Goal: Find specific page/section: Find specific page/section

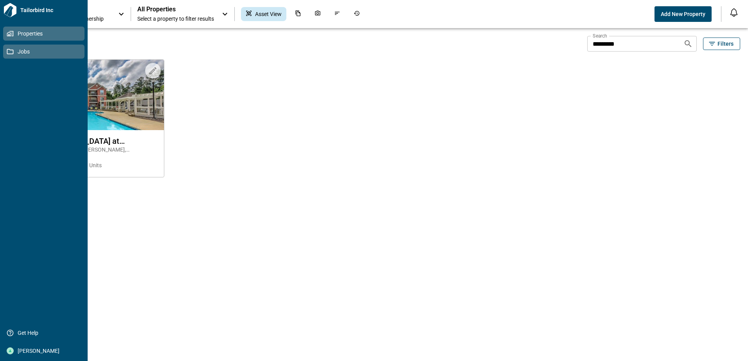
click at [31, 51] on span "Jobs" at bounding box center [45, 52] width 63 height 8
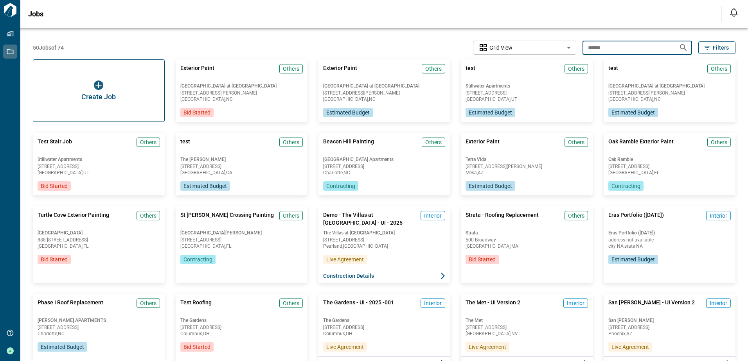
drag, startPoint x: 616, startPoint y: 45, endPoint x: 561, endPoint y: 56, distance: 55.8
click at [570, 52] on div "50 Jobs of 74 Grid View ********* ​ ****** ​ Filters" at bounding box center [384, 48] width 702 height 14
type input "**********"
click at [681, 44] on icon "Search jobs" at bounding box center [682, 47] width 9 height 9
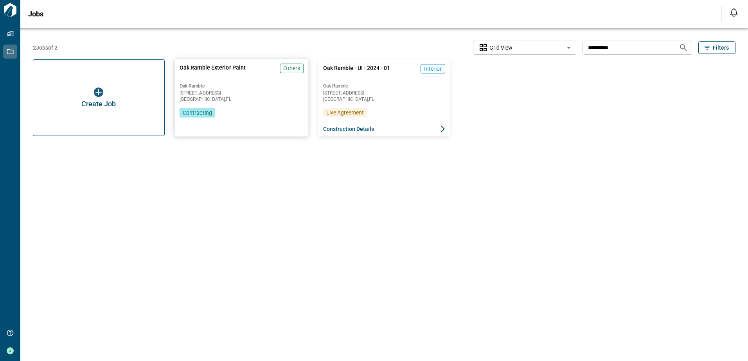
click at [219, 99] on span "[GEOGRAPHIC_DATA] , [GEOGRAPHIC_DATA]" at bounding box center [241, 99] width 124 height 5
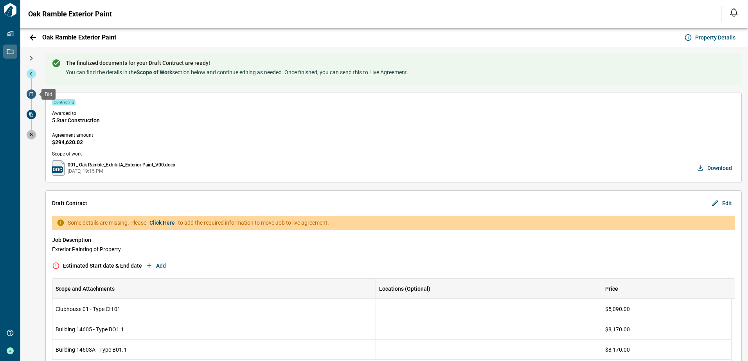
click at [29, 95] on icon at bounding box center [31, 94] width 5 height 5
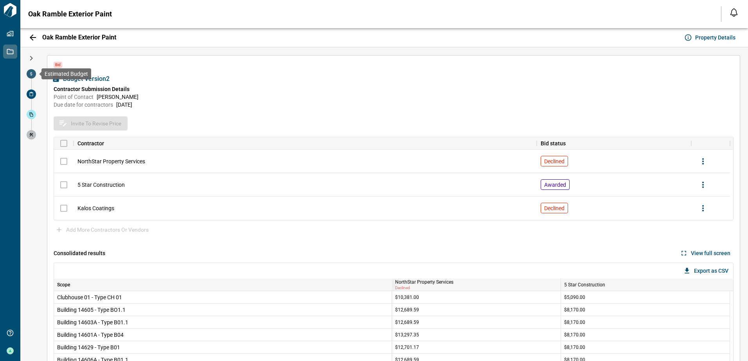
click at [34, 72] on span at bounding box center [31, 73] width 9 height 9
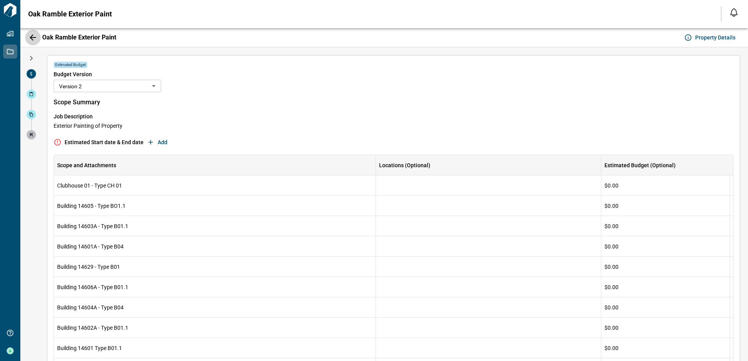
click at [34, 37] on icon "button" at bounding box center [33, 37] width 6 height 6
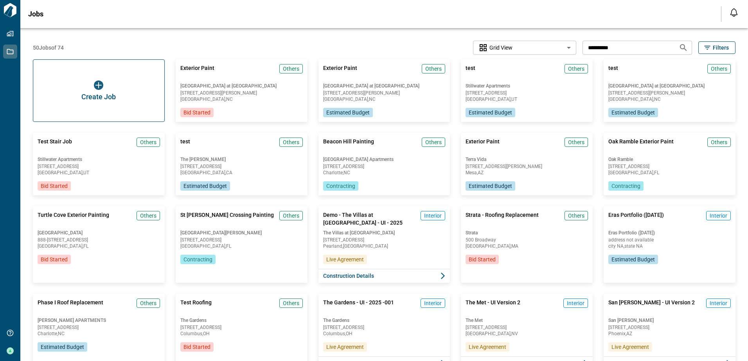
click at [682, 47] on icon "Search jobs" at bounding box center [683, 47] width 7 height 7
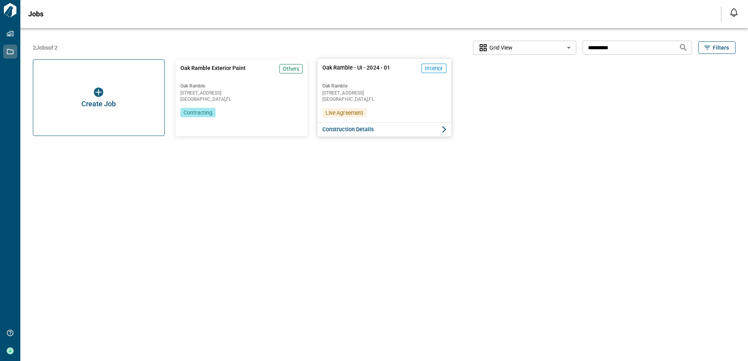
click at [374, 87] on span "Oak Ramble" at bounding box center [384, 86] width 124 height 6
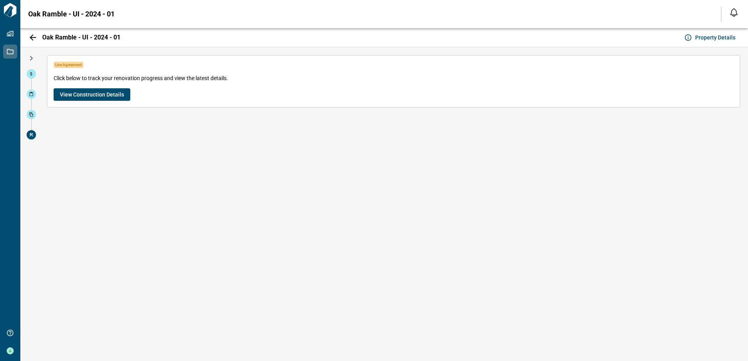
click at [96, 93] on span "View Construction Details" at bounding box center [92, 95] width 64 height 8
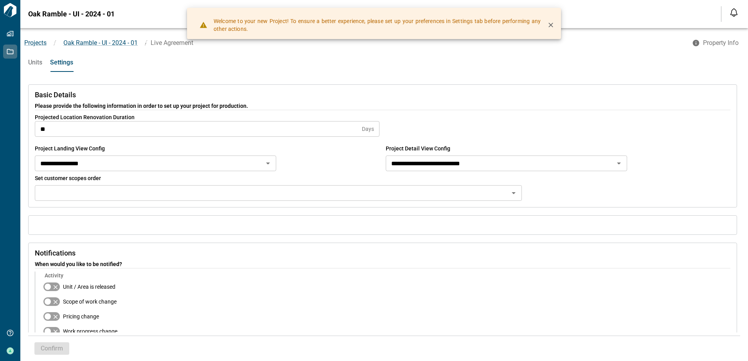
drag, startPoint x: 554, startPoint y: 26, endPoint x: 518, endPoint y: 33, distance: 37.0
click at [554, 26] on icon "button" at bounding box center [551, 25] width 8 height 8
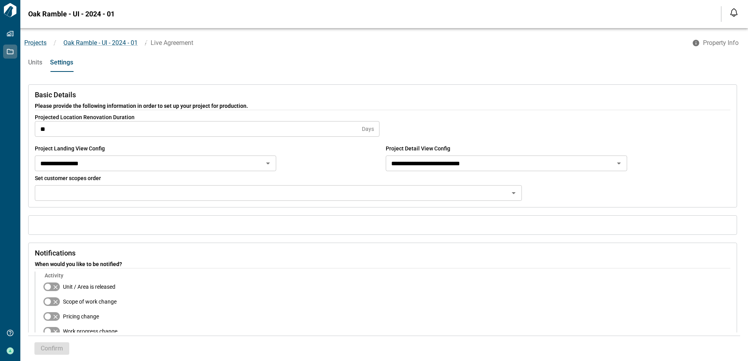
click at [35, 62] on span "Units" at bounding box center [35, 63] width 14 height 8
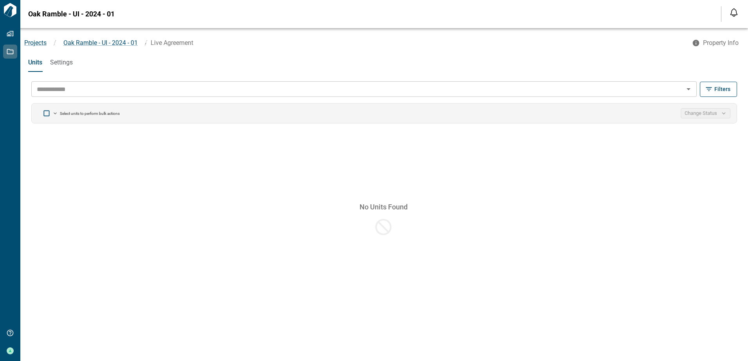
click at [62, 62] on span "Settings" at bounding box center [61, 63] width 23 height 8
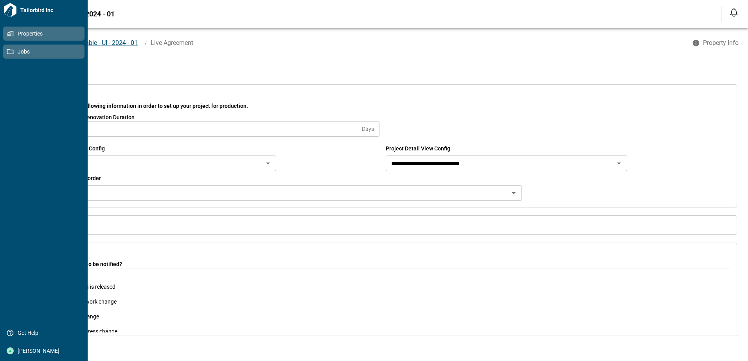
click at [32, 34] on span "Properties" at bounding box center [45, 34] width 63 height 8
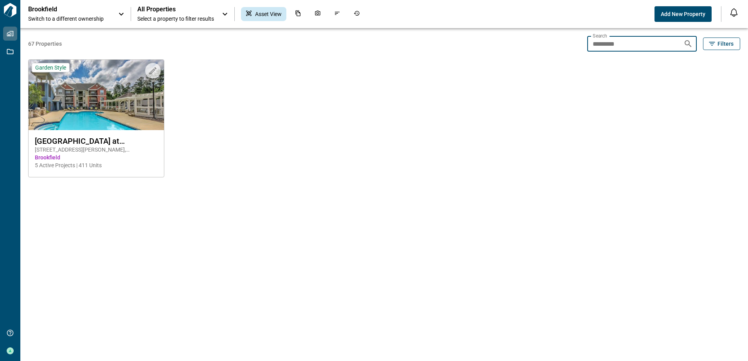
drag, startPoint x: 633, startPoint y: 46, endPoint x: 550, endPoint y: 57, distance: 84.4
click at [551, 55] on div "67 Properties Search ********* Search Filters Upload to Magic Folder Garden Sty…" at bounding box center [384, 194] width 712 height 333
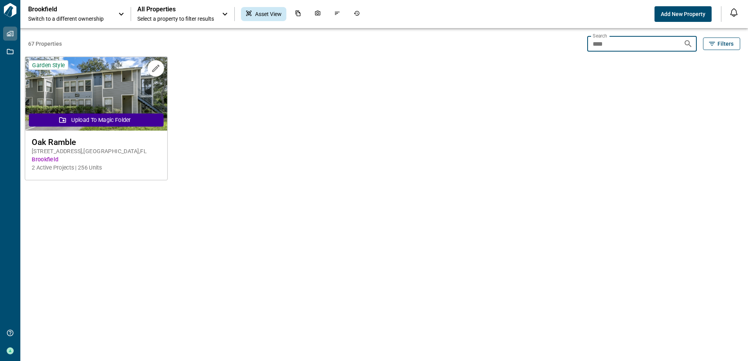
type input "***"
click at [107, 120] on button "Upload to Magic Folder" at bounding box center [96, 119] width 135 height 13
click at [71, 154] on span "[STREET_ADDRESS]" at bounding box center [96, 151] width 129 height 8
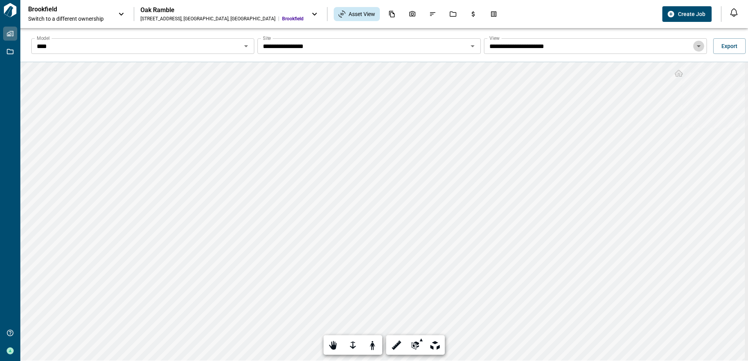
click at [696, 46] on icon "Open" at bounding box center [698, 46] width 4 height 2
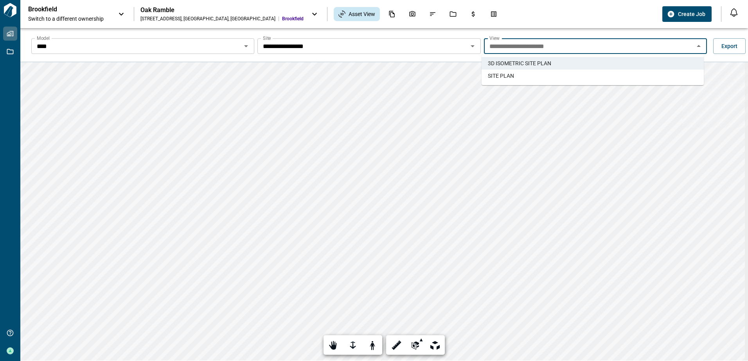
click at [520, 77] on li "SITE PLAN" at bounding box center [592, 76] width 222 height 13
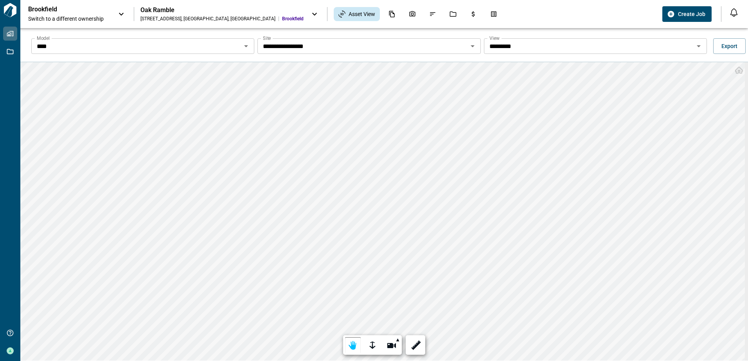
click at [696, 46] on icon "Open" at bounding box center [698, 46] width 4 height 2
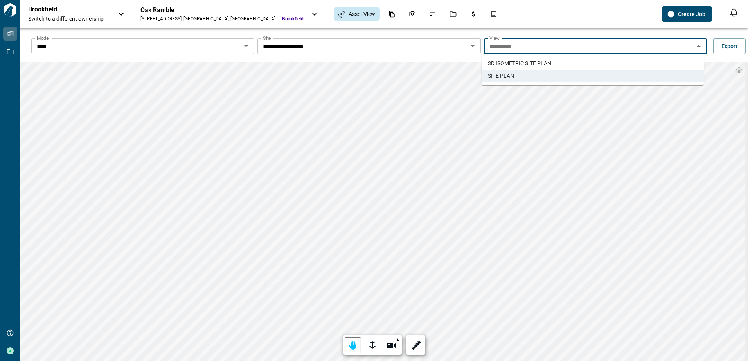
click at [527, 61] on span "3D ISOMETRIC SITE PLAN​" at bounding box center [519, 63] width 63 height 8
